Goal: Navigation & Orientation: Find specific page/section

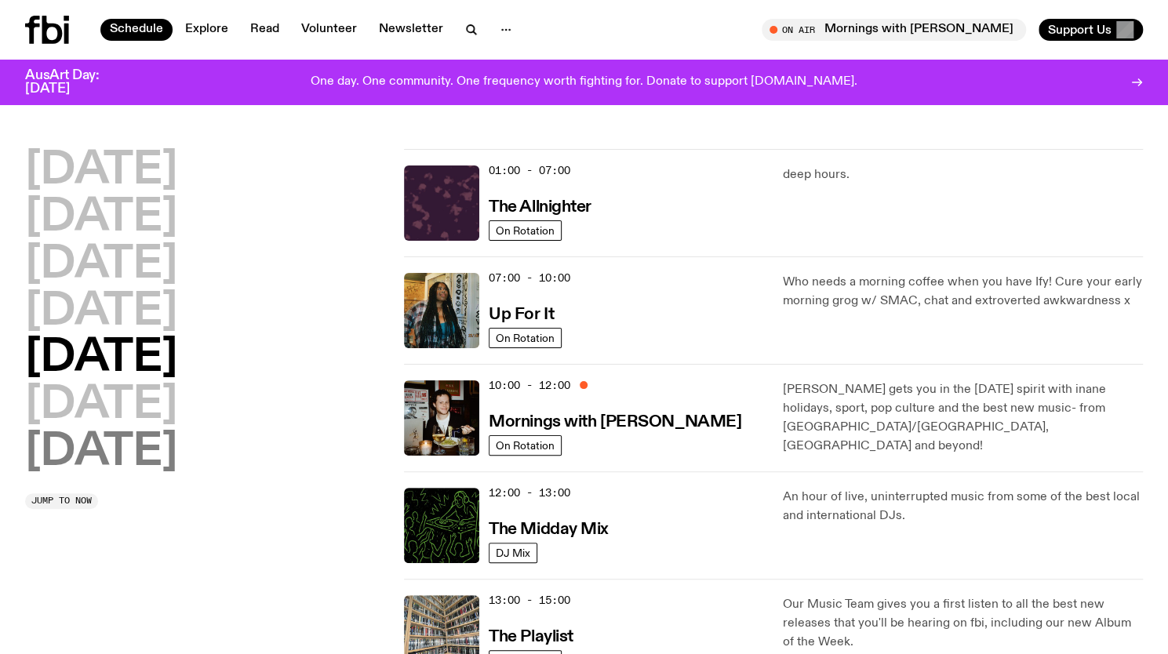
click at [114, 456] on h2 "[DATE]" at bounding box center [101, 452] width 152 height 44
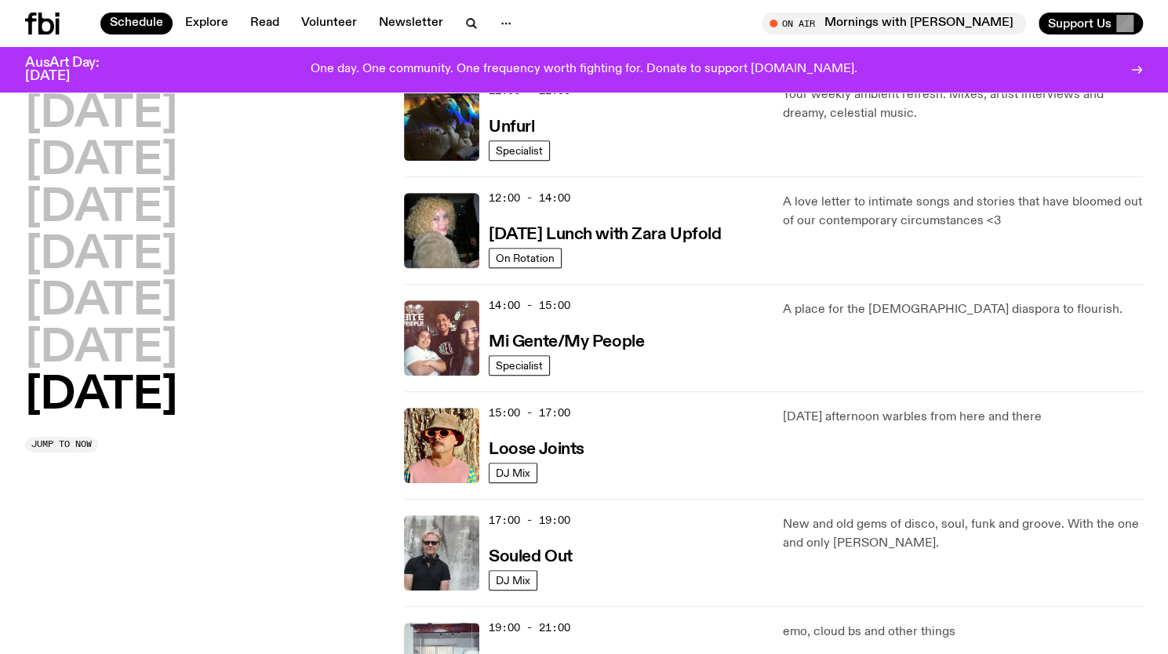
scroll to position [750, 0]
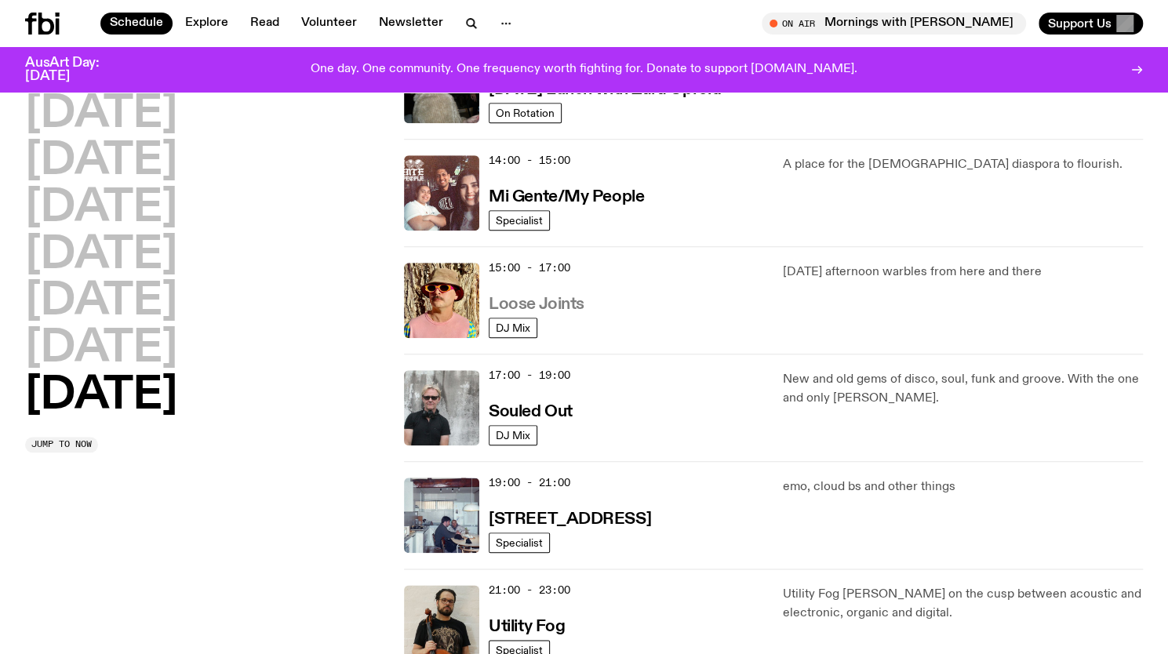
click at [514, 301] on h3 "Loose Joints" at bounding box center [536, 304] width 96 height 16
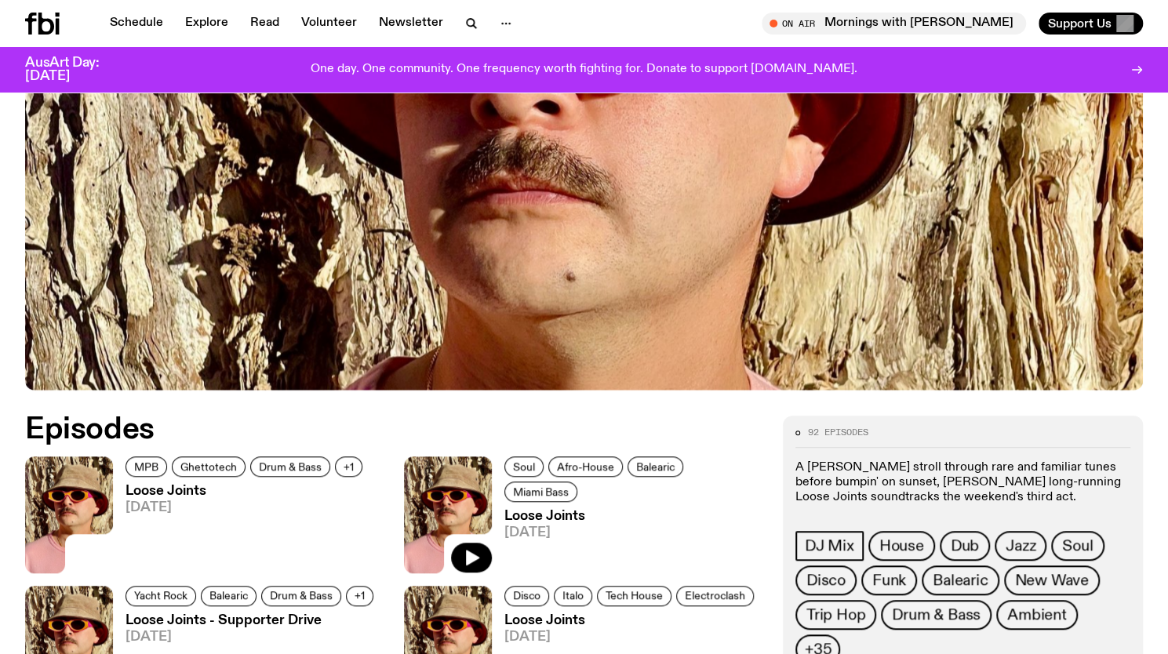
scroll to position [539, 0]
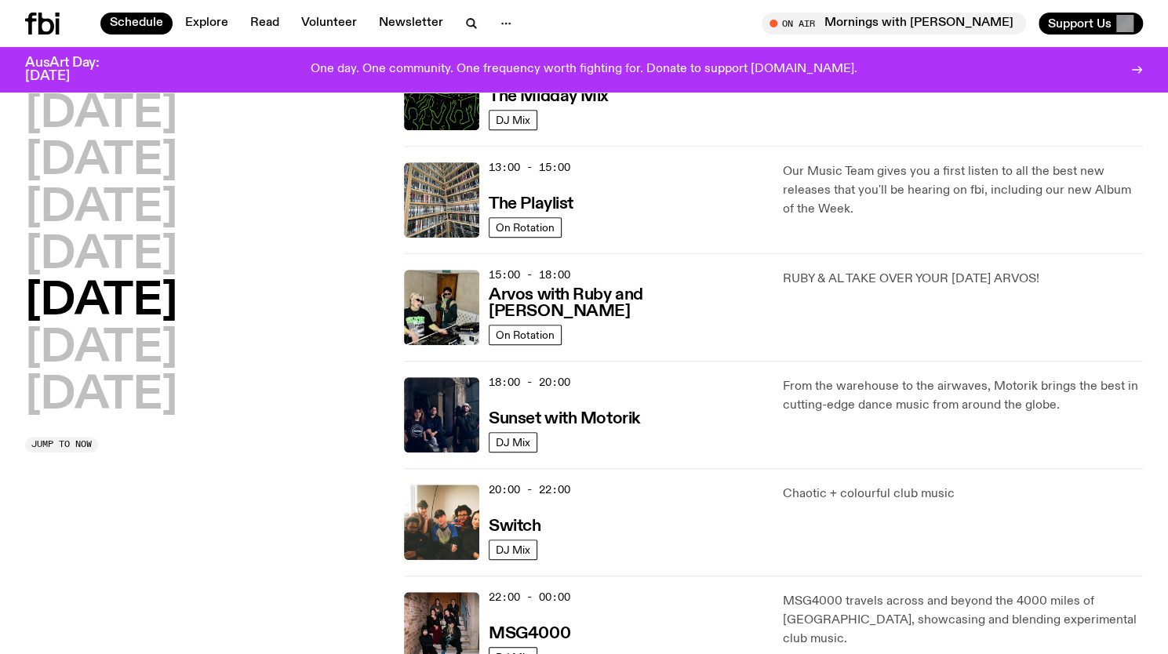
scroll to position [279, 0]
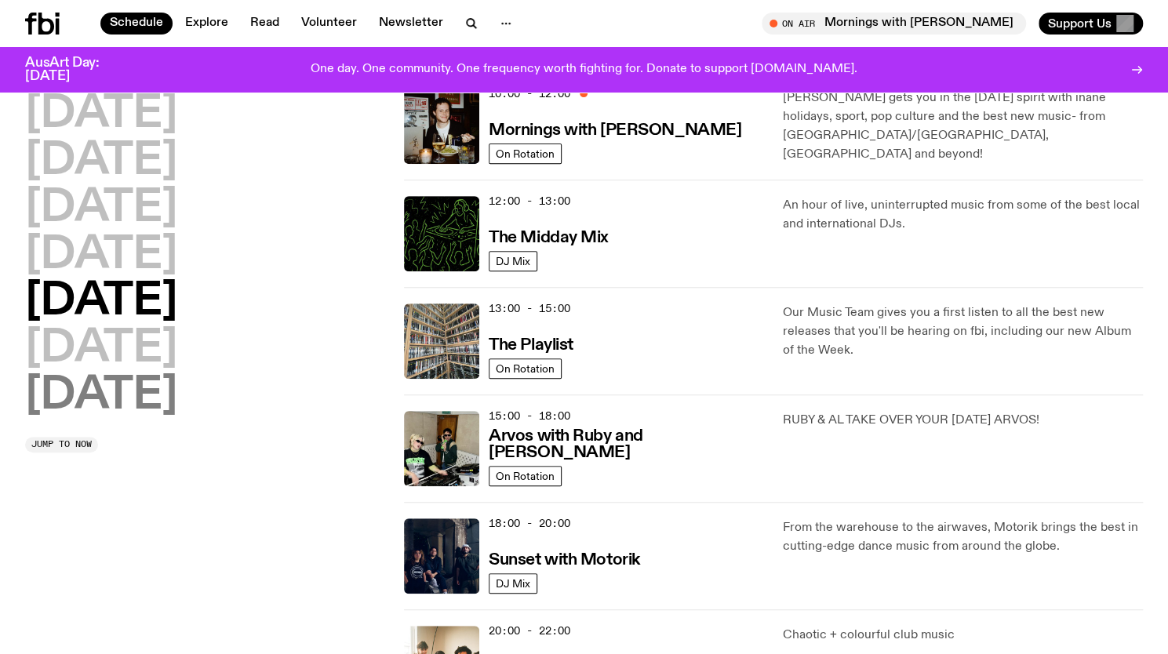
click at [89, 398] on h2 "[DATE]" at bounding box center [101, 396] width 152 height 44
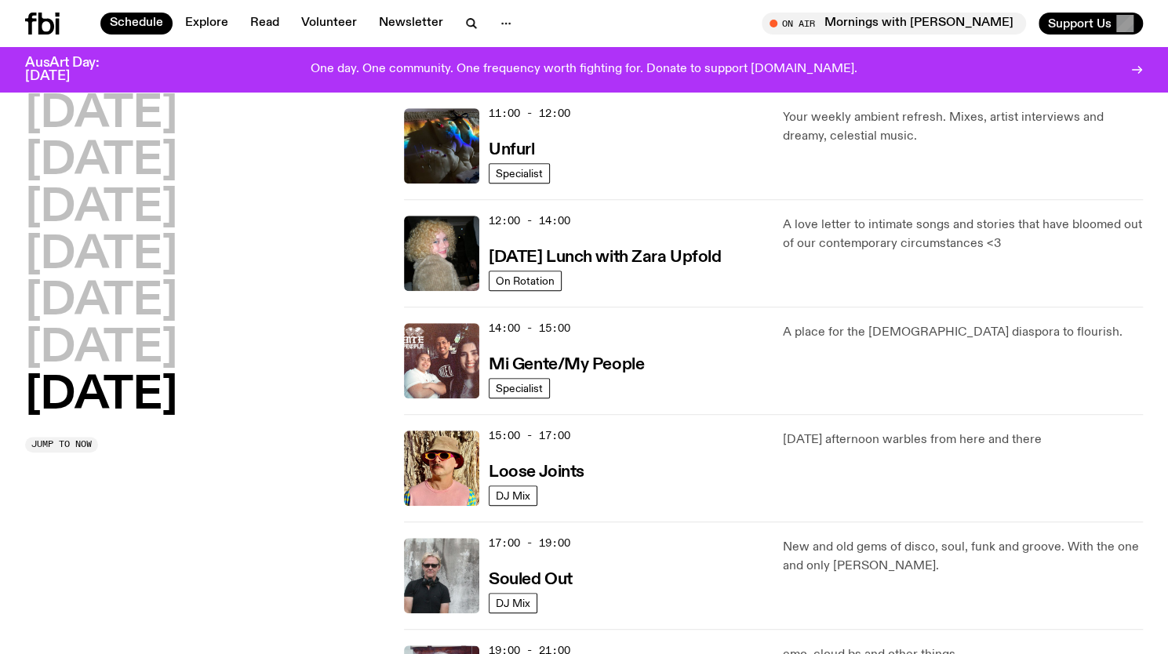
scroll to position [671, 0]
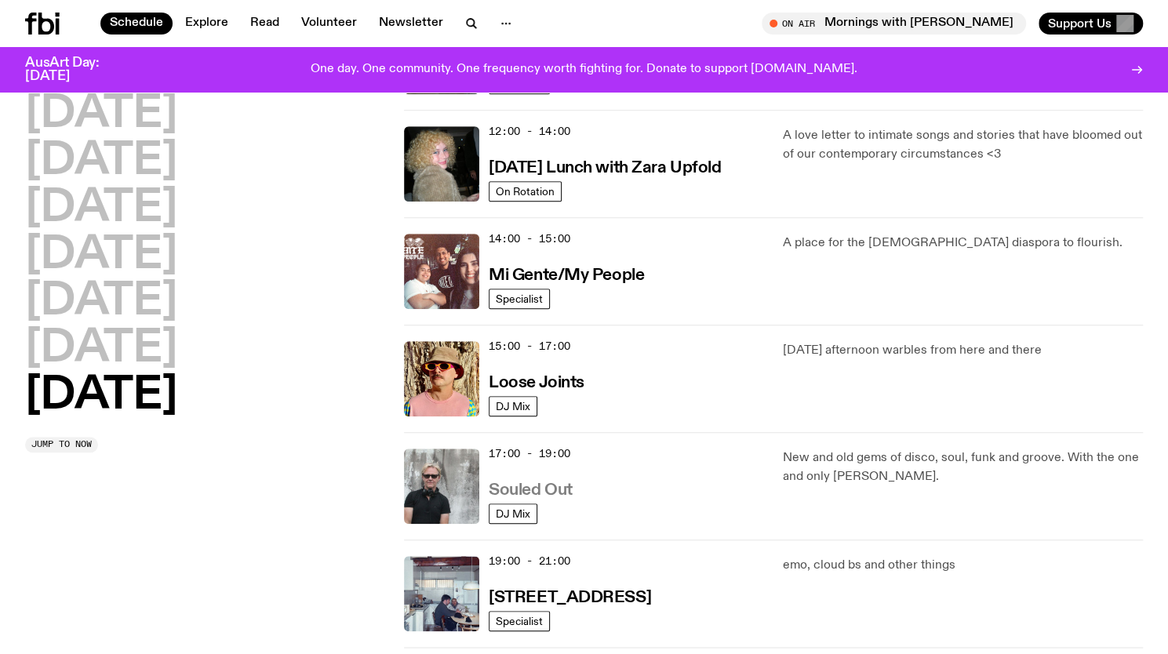
click at [516, 492] on h3 "Souled Out" at bounding box center [530, 490] width 84 height 16
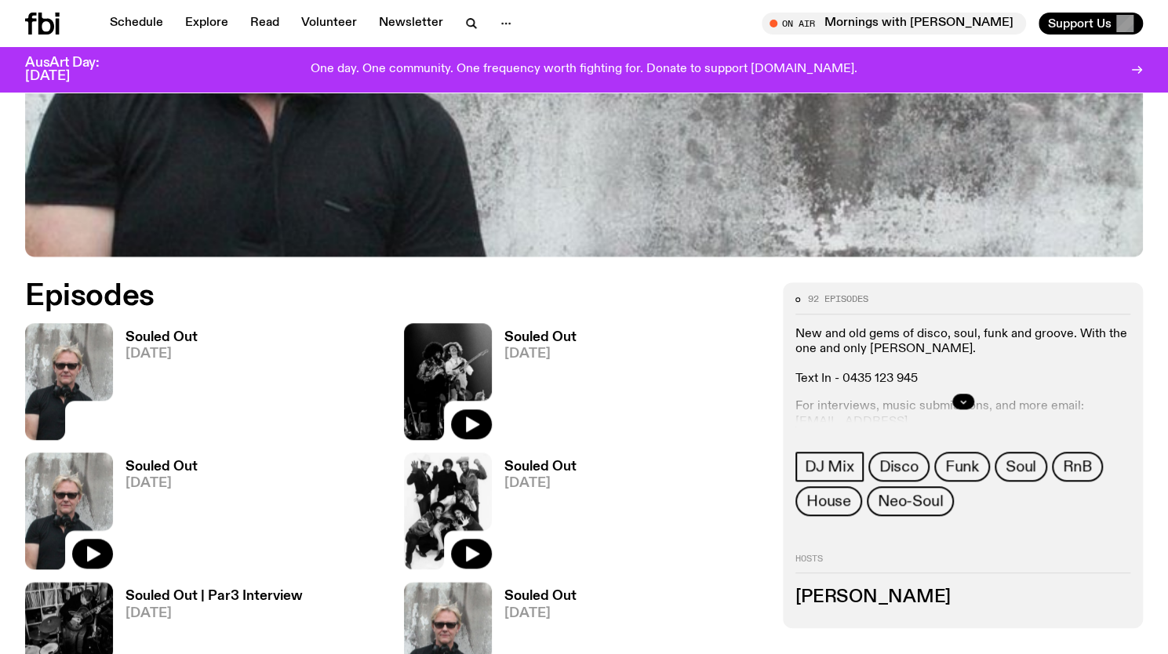
scroll to position [618, 0]
